Goal: Navigation & Orientation: Find specific page/section

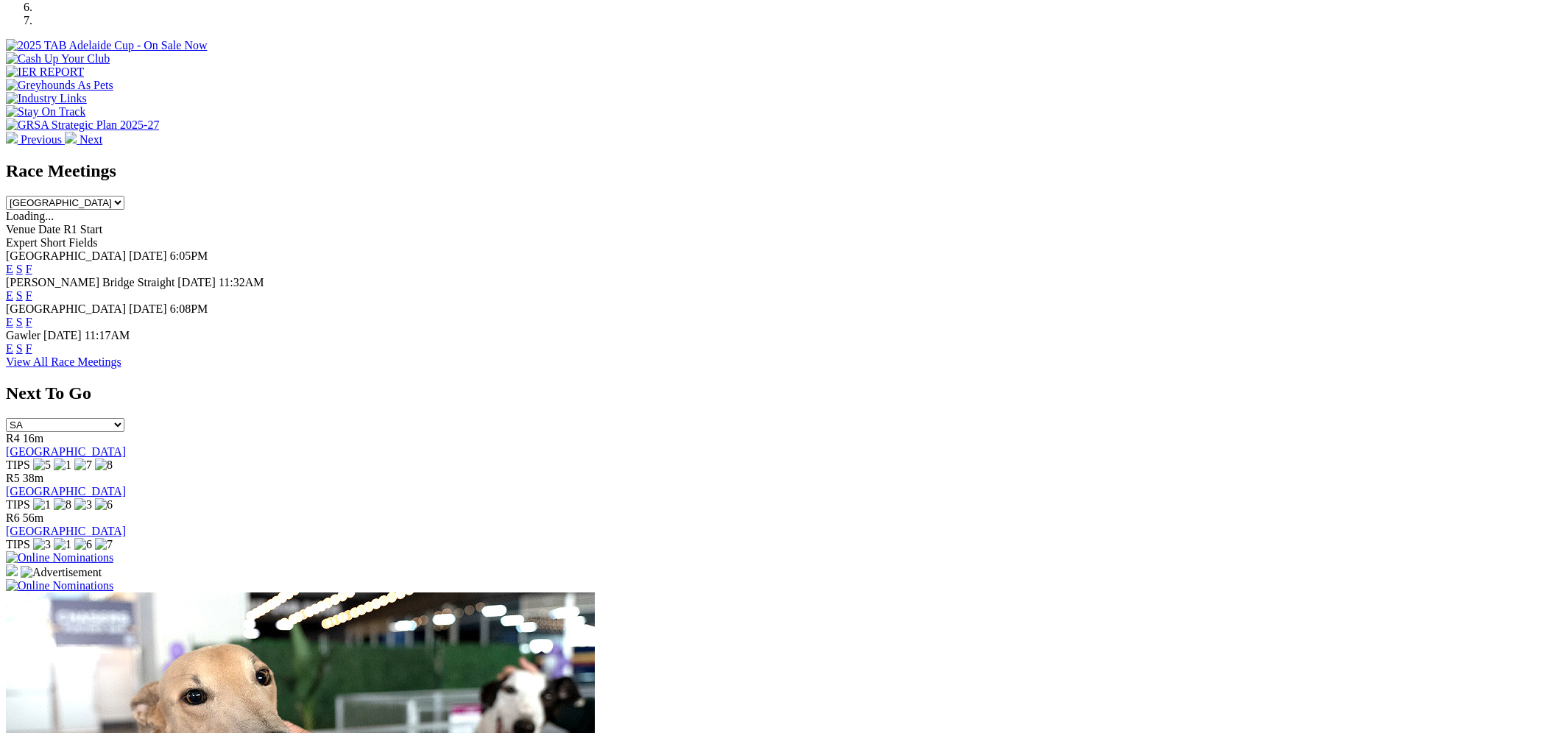
scroll to position [471, 0]
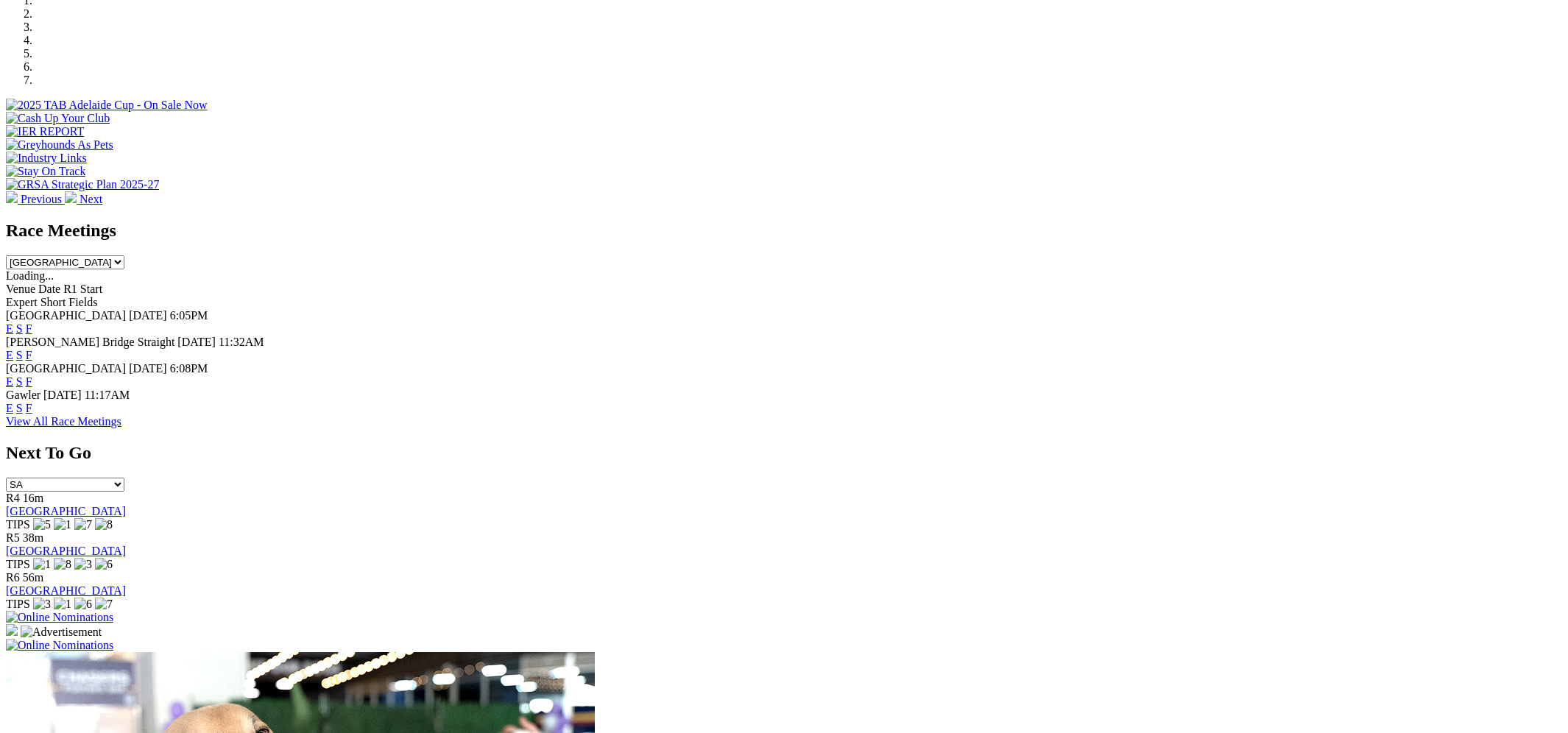
click at [121, 417] on link "View All Race Meetings" at bounding box center [63, 421] width 116 height 12
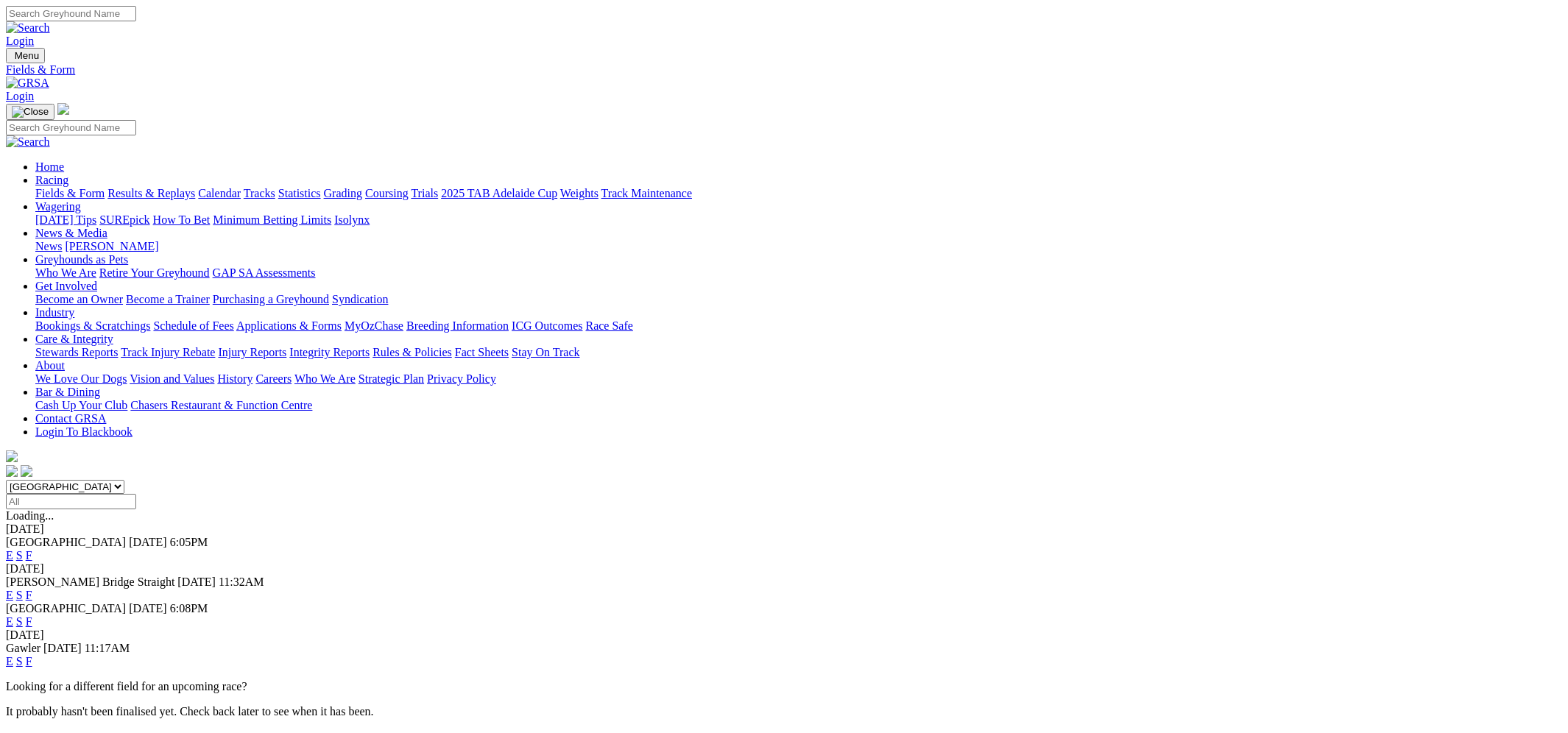
click at [241, 187] on link "Calendar" at bounding box center [219, 193] width 42 height 12
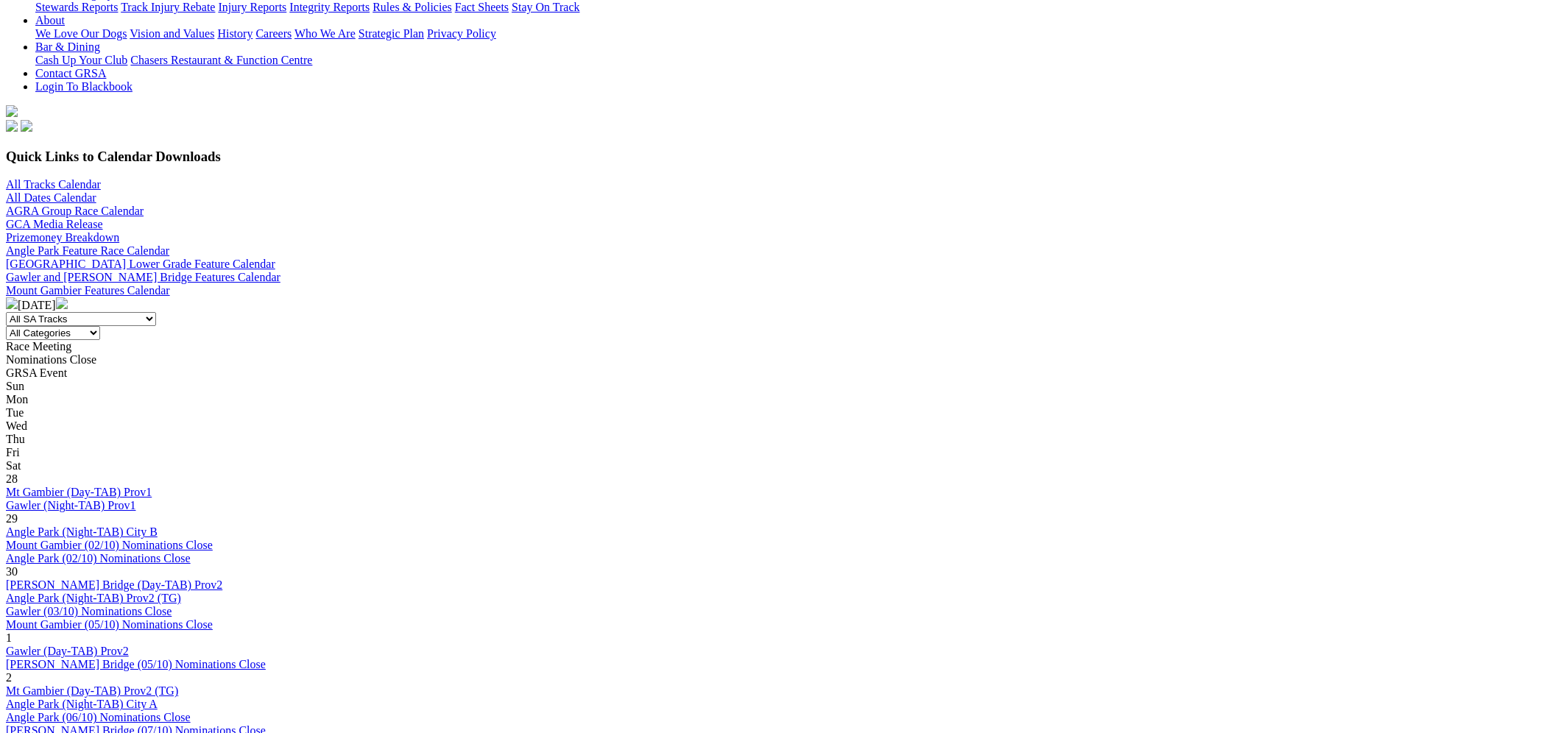
scroll to position [349, 0]
